Goal: Information Seeking & Learning: Learn about a topic

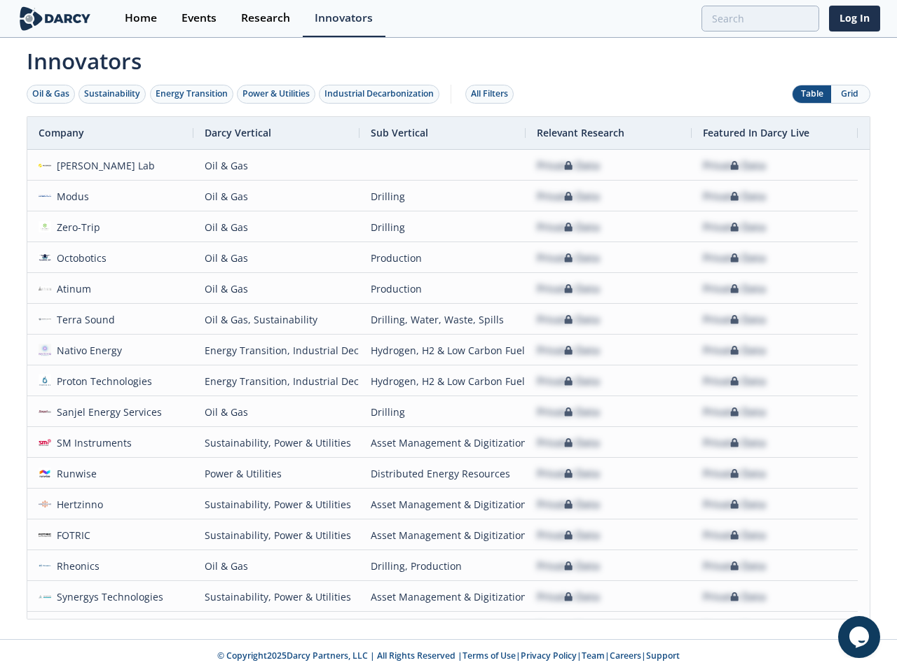
click at [51, 94] on div "Oil & Gas" at bounding box center [50, 94] width 37 height 13
click at [113, 94] on div "Sustainability" at bounding box center [112, 94] width 56 height 13
click at [192, 94] on div "Energy Transition" at bounding box center [192, 94] width 72 height 13
click at [277, 94] on div "Power & Utilities" at bounding box center [275, 94] width 67 height 13
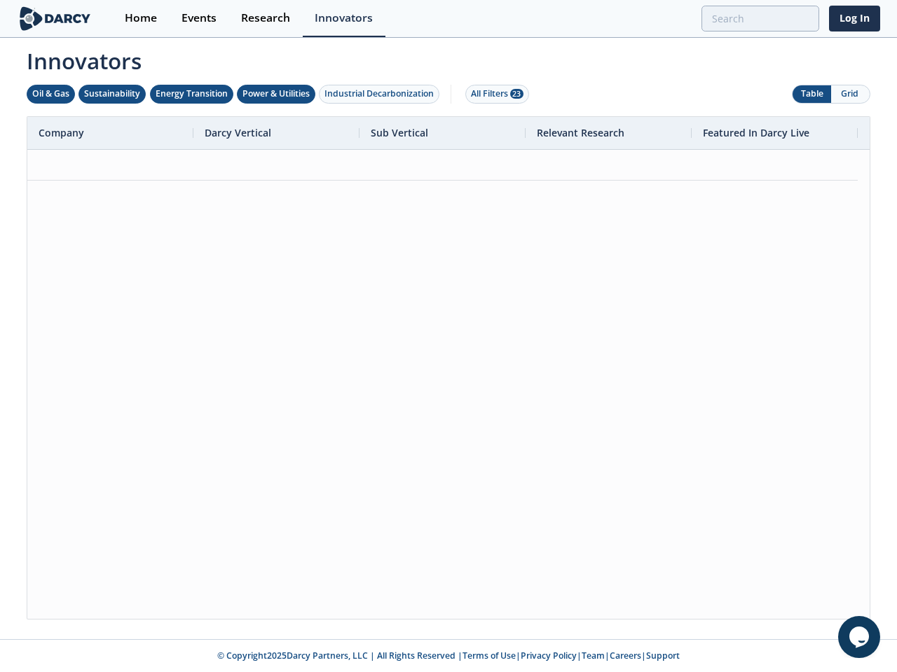
click at [382, 94] on div "Industrial Decarbonization" at bounding box center [378, 94] width 109 height 13
